Goal: Check status

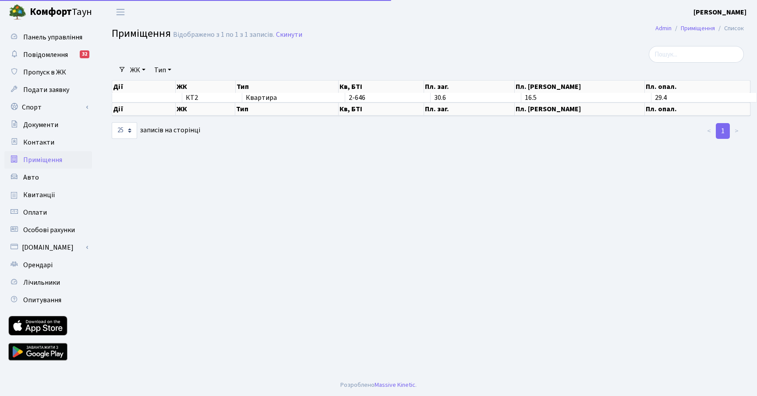
select select "25"
click at [49, 198] on span "Квитанції" at bounding box center [39, 195] width 32 height 10
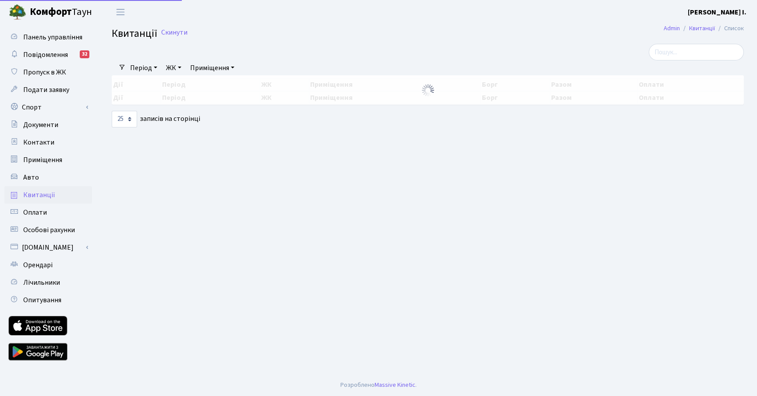
select select "25"
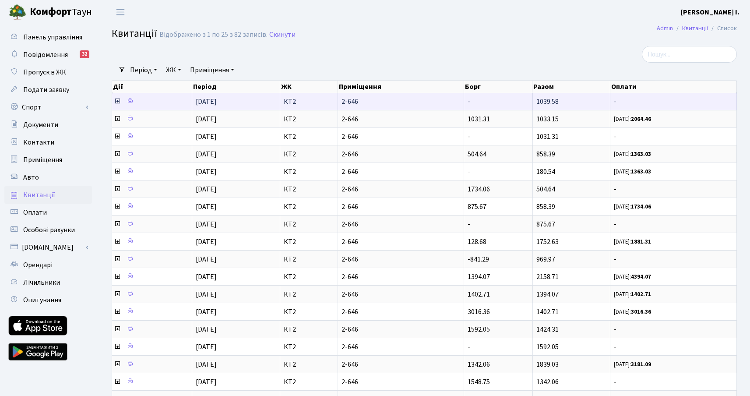
drag, startPoint x: 537, startPoint y: 104, endPoint x: 569, endPoint y: 103, distance: 32.0
click at [569, 103] on td "1039.58" at bounding box center [572, 101] width 78 height 17
copy span "1039.58"
click at [117, 102] on icon at bounding box center [117, 101] width 7 height 7
